Goal: Task Accomplishment & Management: Complete application form

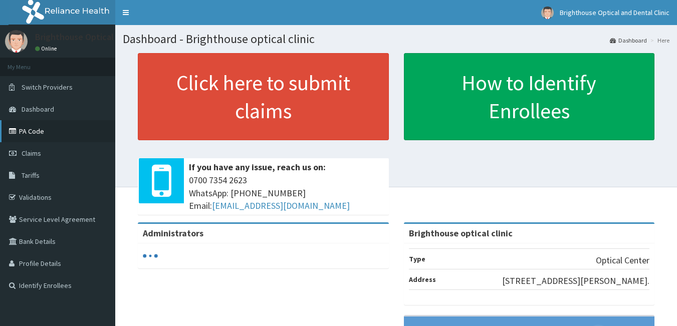
click at [34, 128] on link "PA Code" at bounding box center [57, 131] width 115 height 22
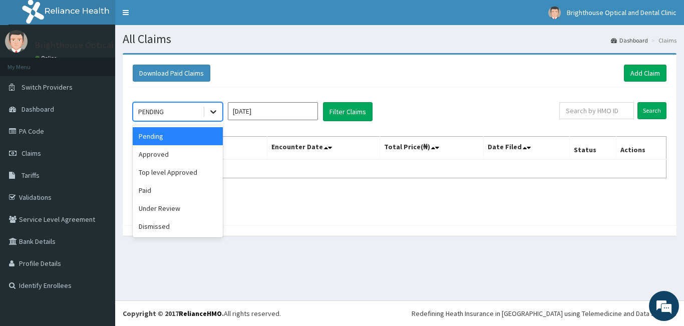
click at [214, 112] on icon at bounding box center [213, 113] width 6 height 4
click at [188, 151] on div "Approved" at bounding box center [178, 154] width 90 height 18
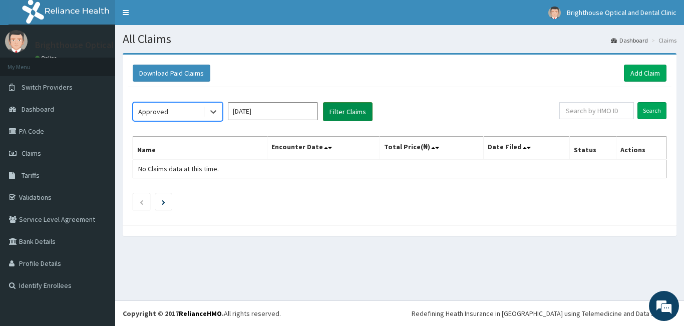
click at [338, 111] on button "Filter Claims" at bounding box center [348, 111] width 50 height 19
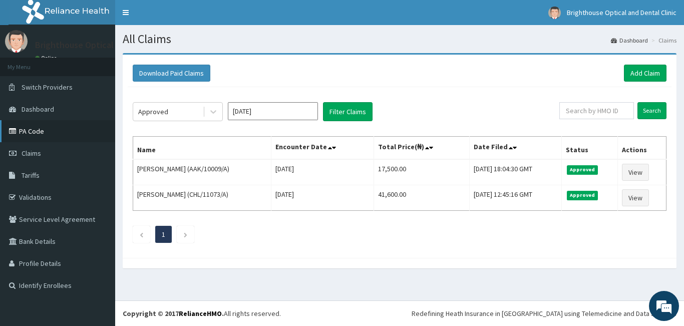
click at [32, 130] on link "PA Code" at bounding box center [57, 131] width 115 height 22
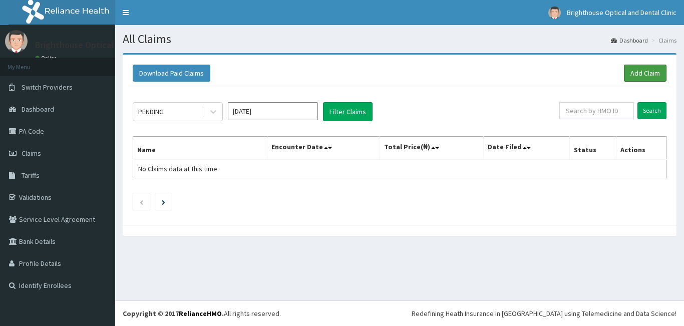
click at [638, 73] on link "Add Claim" at bounding box center [645, 73] width 43 height 17
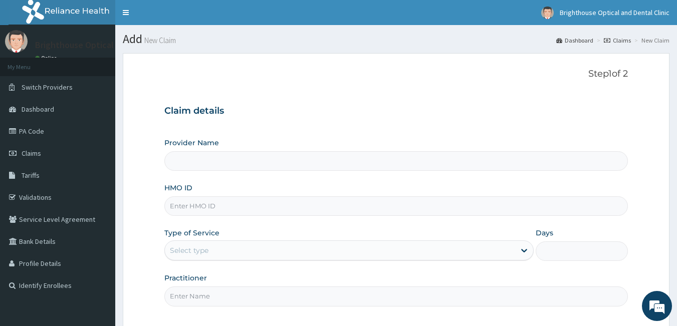
type input "Brighthouse optical clinic"
click at [420, 208] on input "HMO ID" at bounding box center [396, 206] width 464 height 20
type input "a"
type input "AAK/10009/C"
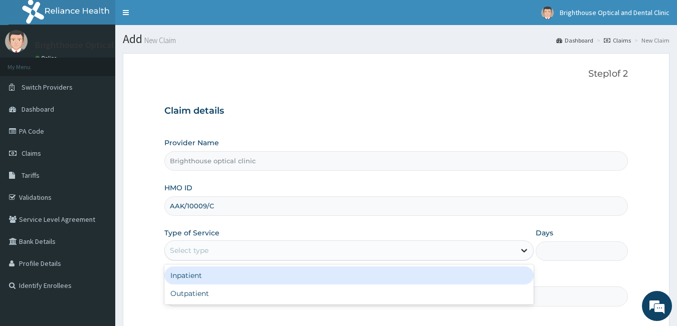
click at [524, 251] on icon at bounding box center [524, 252] width 6 height 4
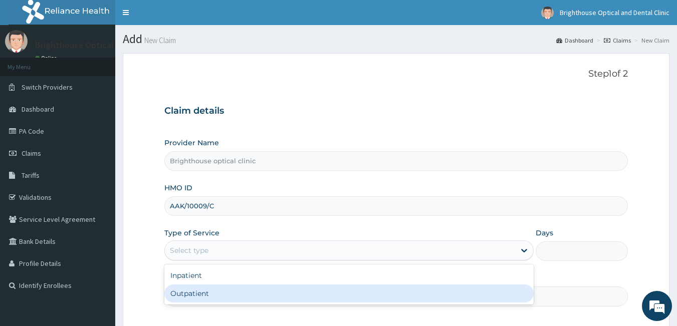
click at [463, 287] on div "Outpatient" at bounding box center [348, 294] width 369 height 18
type input "1"
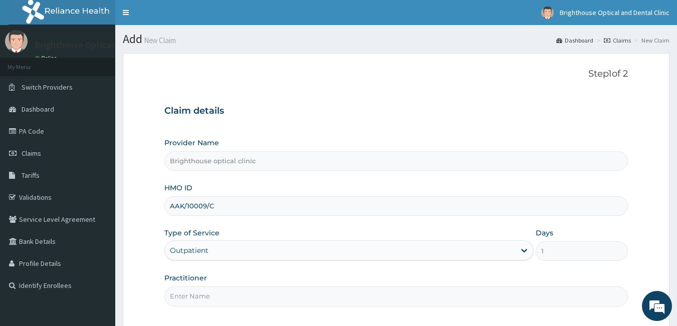
click at [450, 296] on input "Practitioner" at bounding box center [396, 297] width 464 height 20
type input "Dr. Ijeoma"
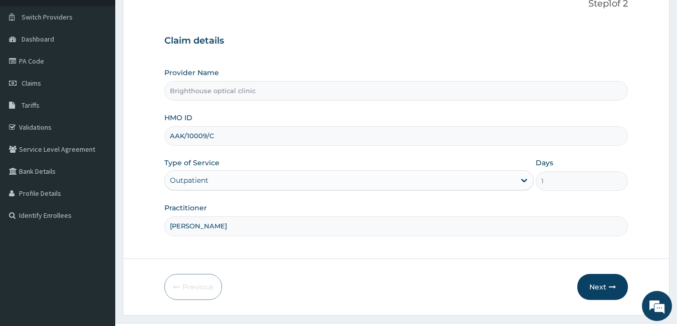
scroll to position [93, 0]
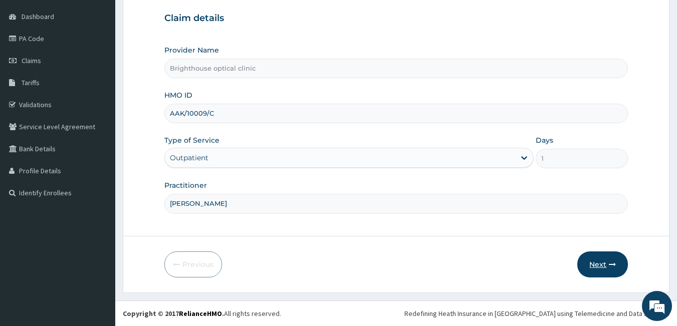
click at [600, 264] on button "Next" at bounding box center [602, 265] width 51 height 26
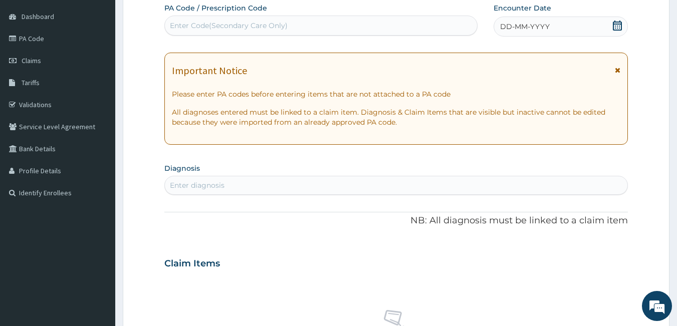
click at [617, 25] on icon at bounding box center [617, 26] width 10 height 10
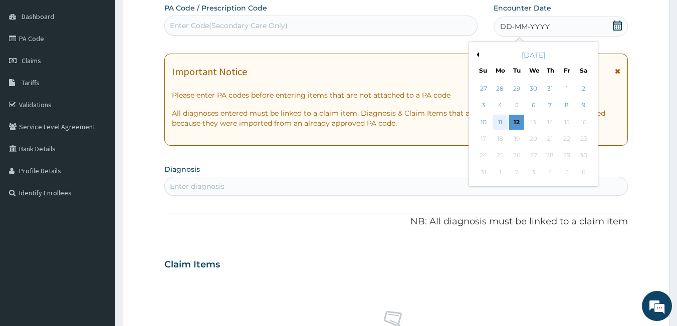
click at [500, 121] on div "11" at bounding box center [500, 122] width 15 height 15
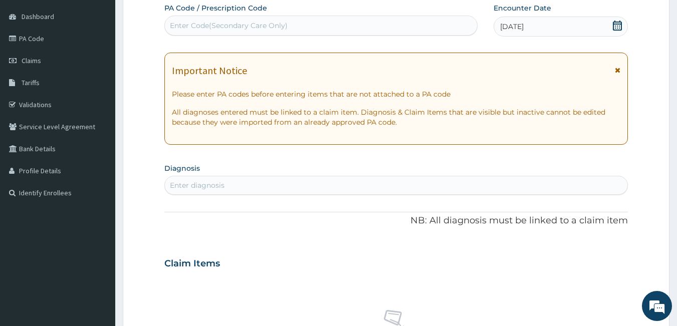
click at [317, 21] on div "Enter Code(Secondary Care Only)" at bounding box center [321, 26] width 313 height 16
type input "PA/3CB570"
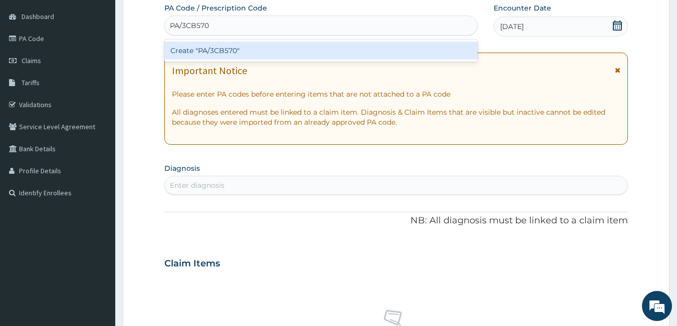
click at [249, 46] on div "Create "PA/3CB570"" at bounding box center [321, 51] width 314 height 18
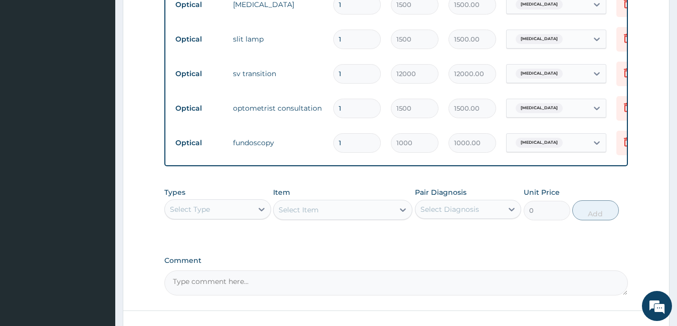
scroll to position [633, 0]
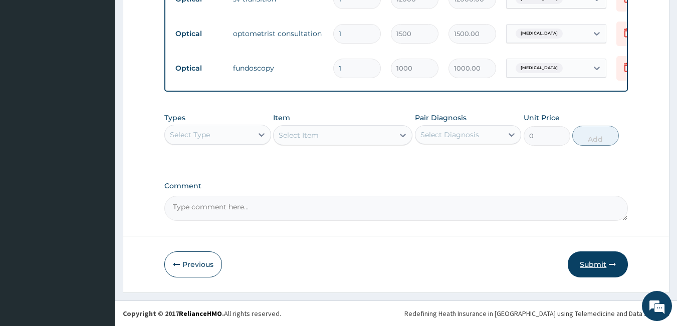
click at [597, 264] on button "Submit" at bounding box center [598, 265] width 60 height 26
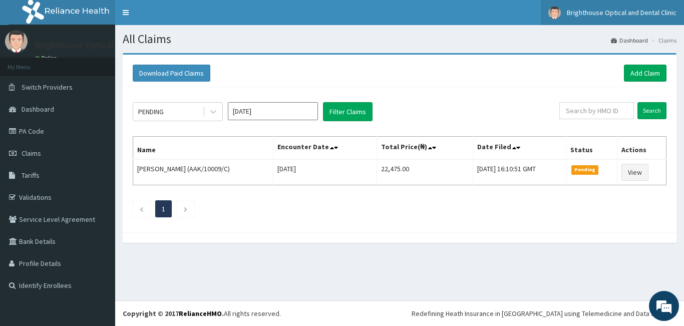
click at [557, 10] on img at bounding box center [555, 13] width 13 height 13
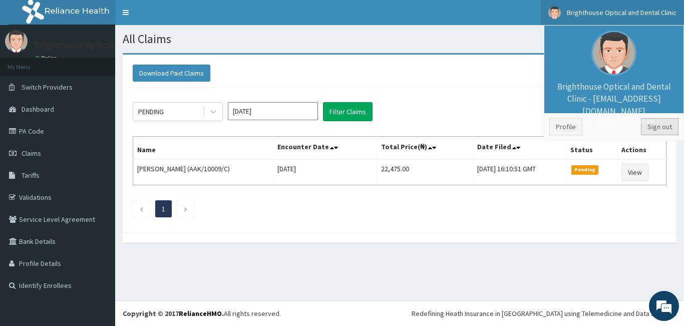
click at [655, 126] on link "Sign out" at bounding box center [660, 126] width 38 height 17
